Goal: Task Accomplishment & Management: Check status

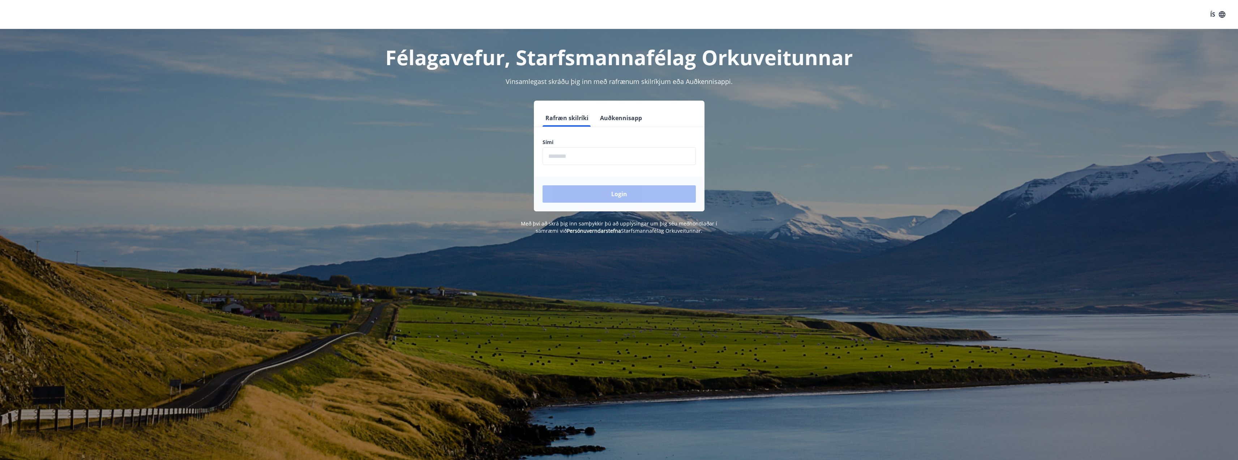
click at [584, 157] on input "phone" at bounding box center [619, 156] width 153 height 18
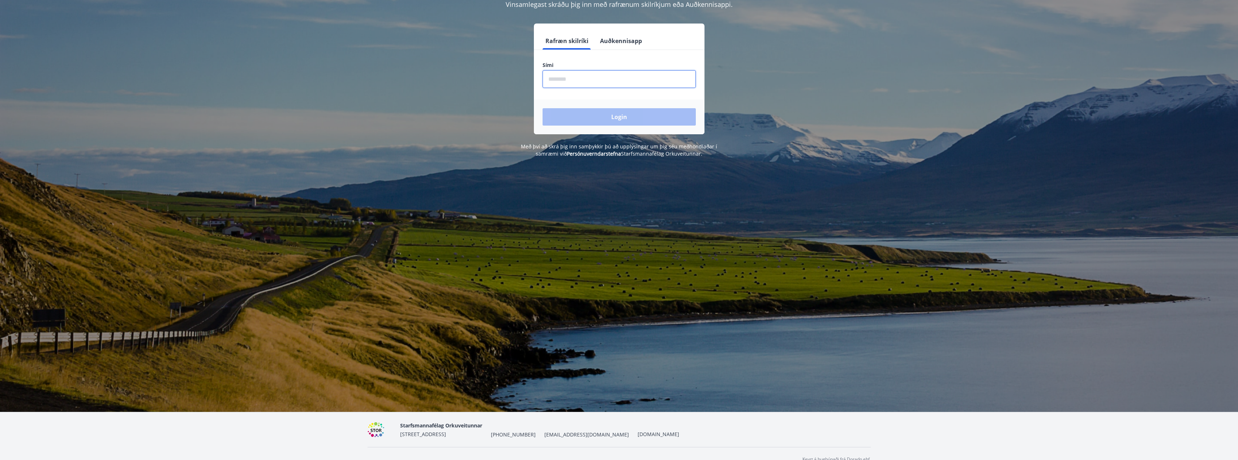
scroll to position [89, 0]
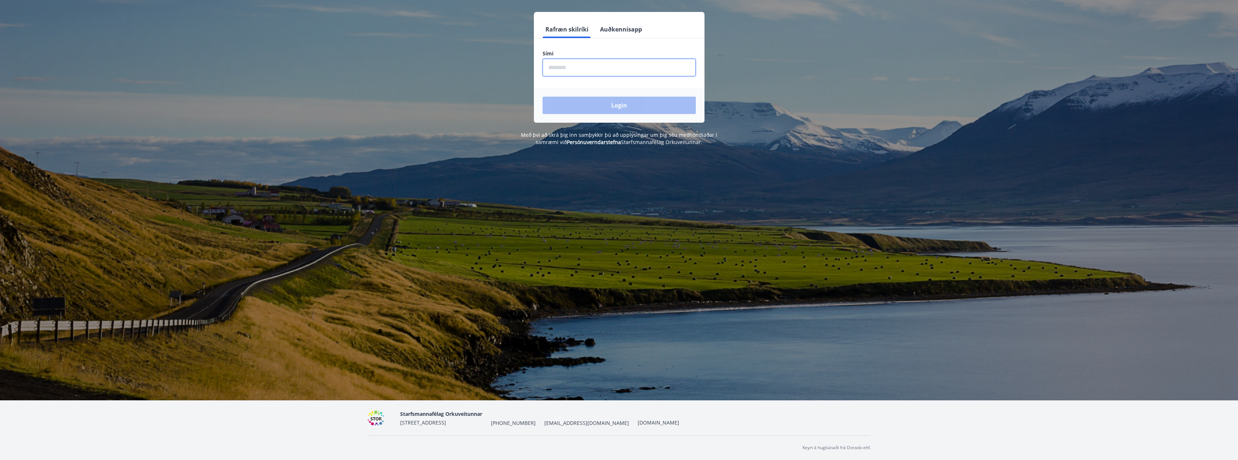
click at [574, 65] on input "phone" at bounding box center [619, 68] width 153 height 18
type input "********"
click at [543, 97] on button "Login" at bounding box center [619, 105] width 153 height 17
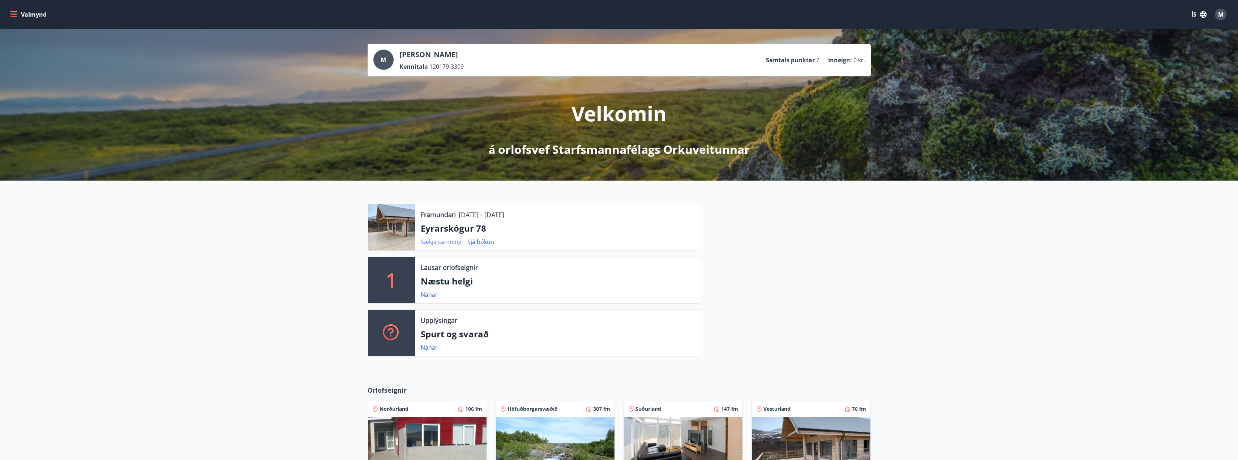
click at [442, 243] on link "Sækja samning" at bounding box center [441, 242] width 41 height 8
click at [964, 310] on div "Framundan [DATE] - [DATE] Eyrarskógur 78 Sækja samning Sjá bókun 1 Lausar orlof…" at bounding box center [619, 276] width 1238 height 193
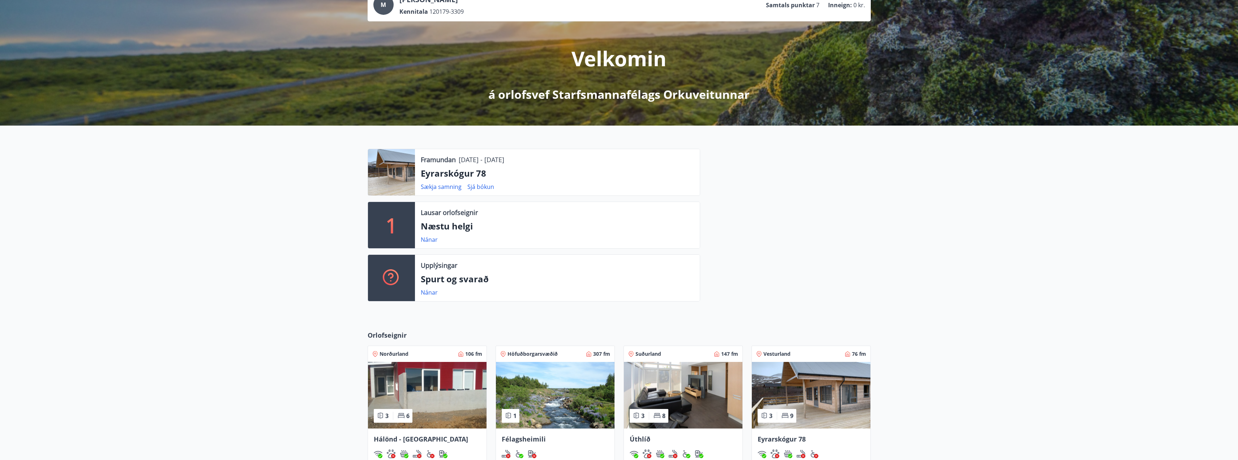
scroll to position [108, 0]
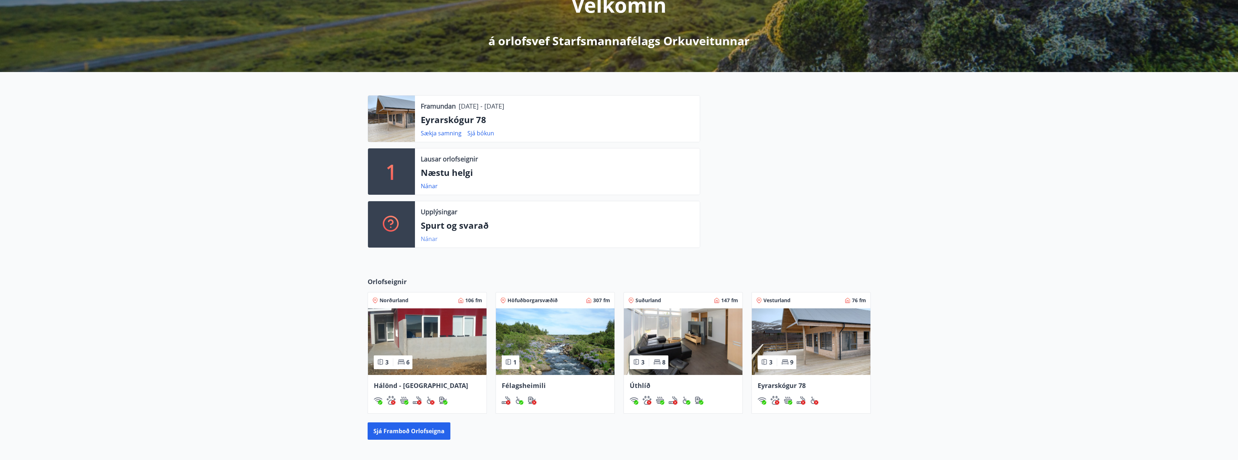
click at [430, 236] on link "Nánar" at bounding box center [429, 239] width 17 height 8
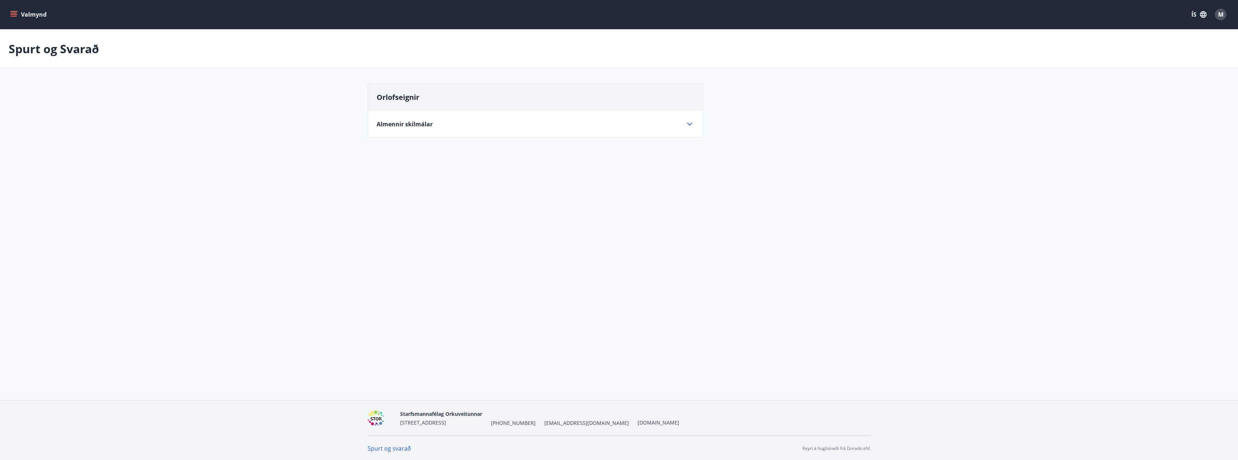
click at [692, 121] on icon at bounding box center [689, 124] width 9 height 9
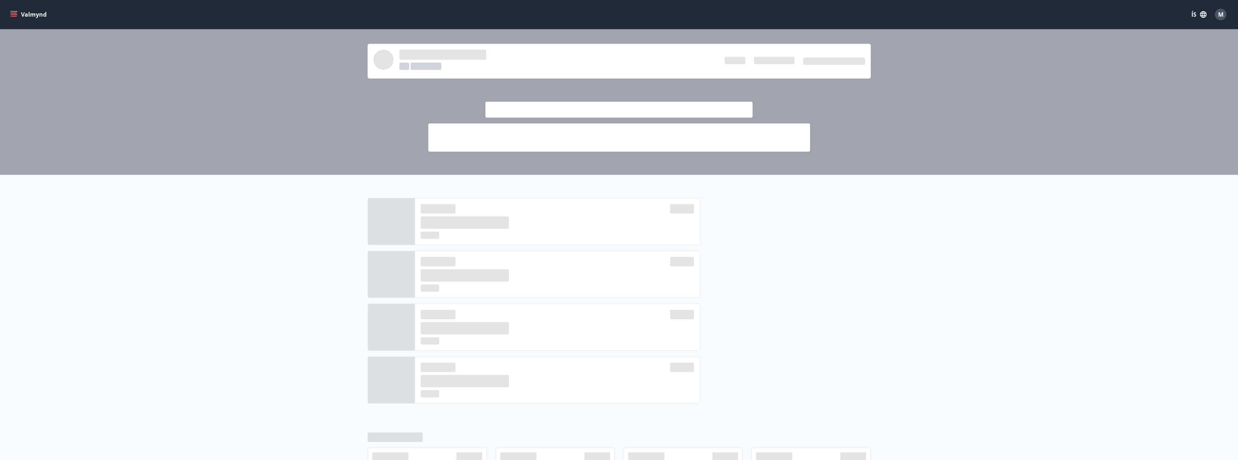
scroll to position [108, 0]
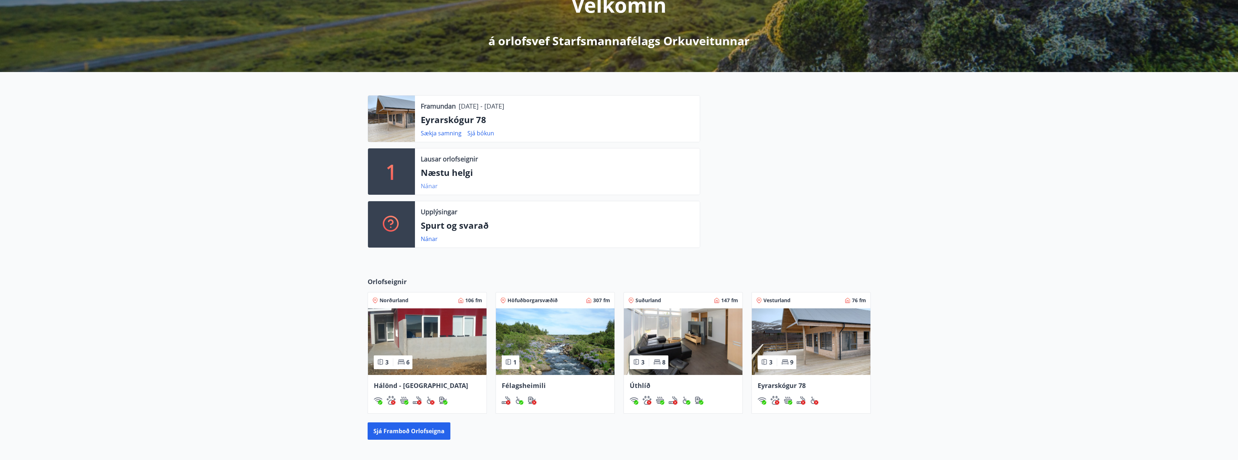
click at [426, 188] on link "Nánar" at bounding box center [429, 186] width 17 height 8
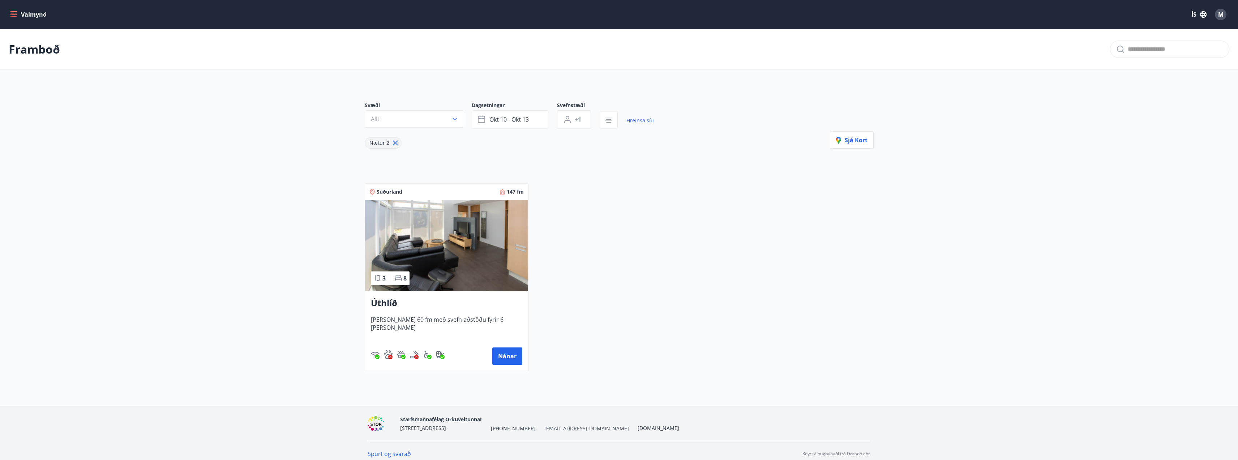
scroll to position [108, 0]
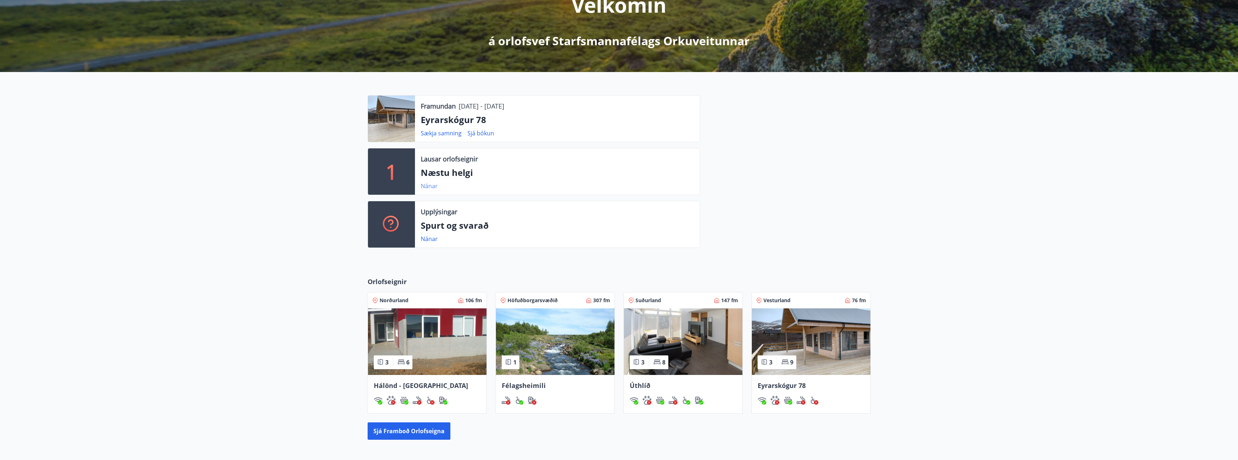
click at [425, 188] on link "Nánar" at bounding box center [429, 186] width 17 height 8
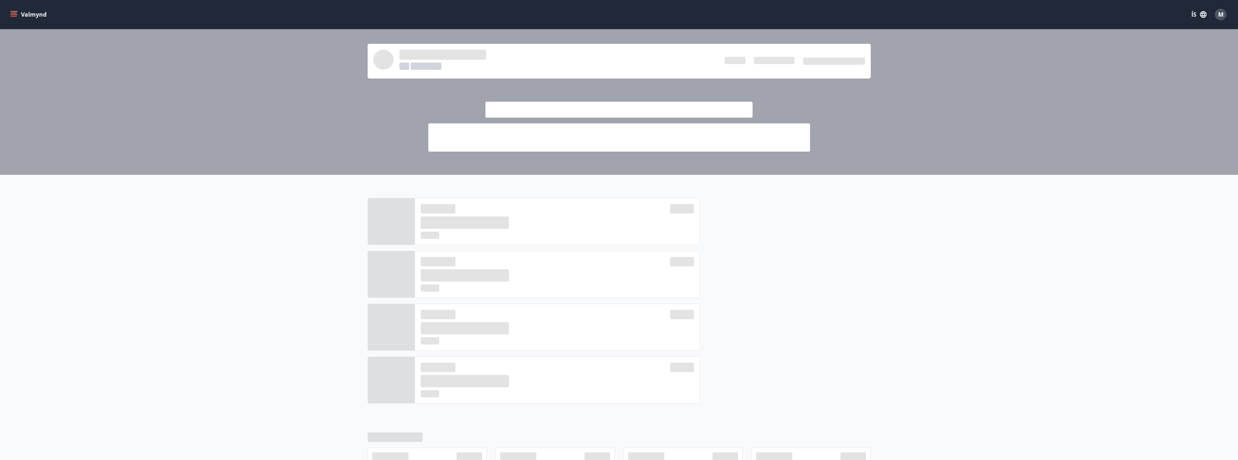
scroll to position [108, 0]
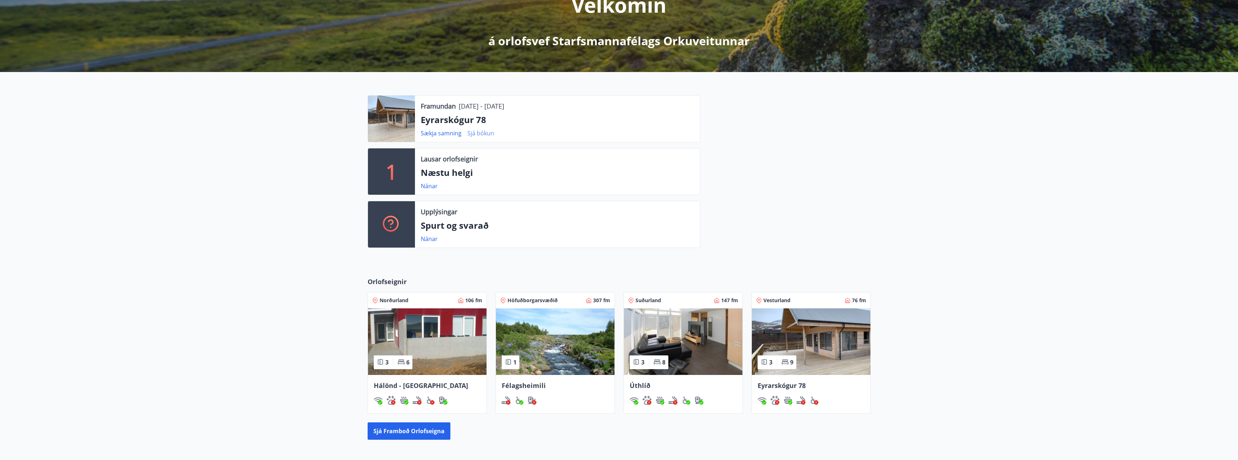
click at [492, 132] on link "Sjá bókun" at bounding box center [480, 133] width 27 height 8
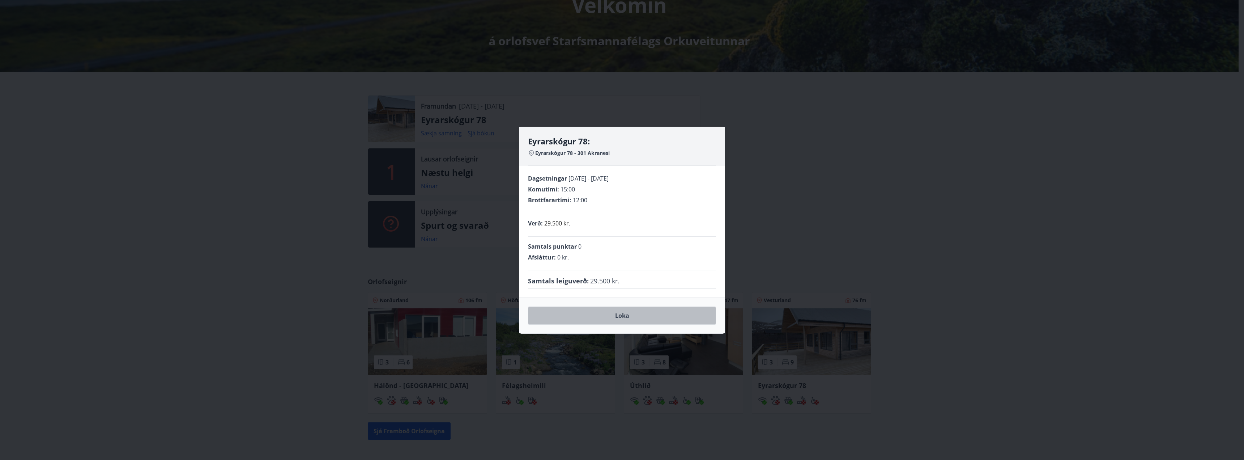
click at [621, 313] on button "Loka" at bounding box center [622, 315] width 188 height 18
